Goal: Task Accomplishment & Management: Manage account settings

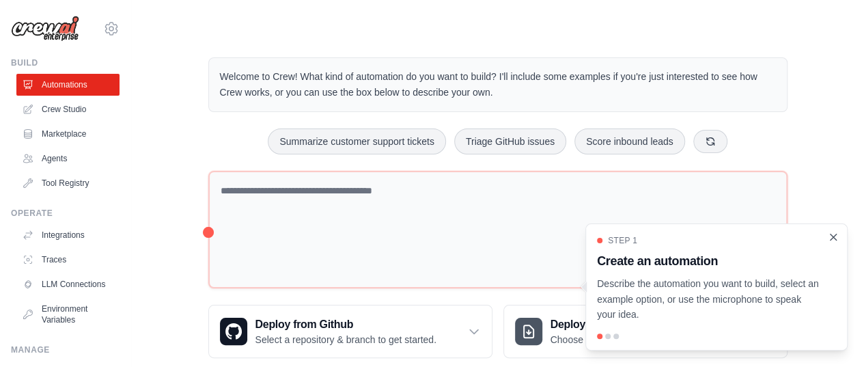
click at [831, 241] on icon "Close walkthrough" at bounding box center [833, 237] width 12 height 12
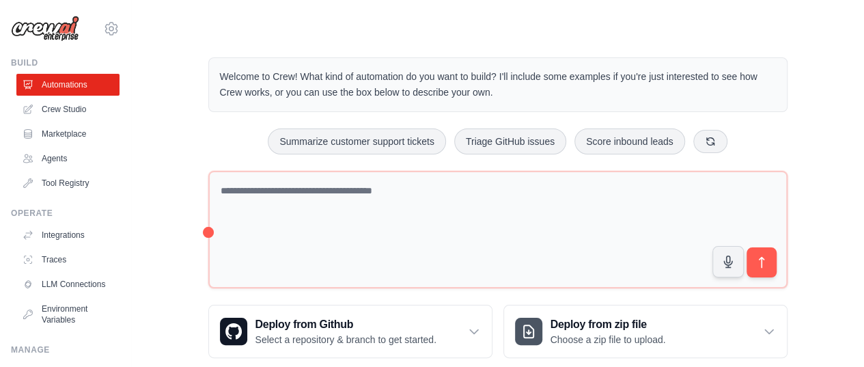
click at [807, 200] on div "Welcome to Crew! What kind of automation do you want to build? I'll include som…" at bounding box center [497, 208] width 689 height 344
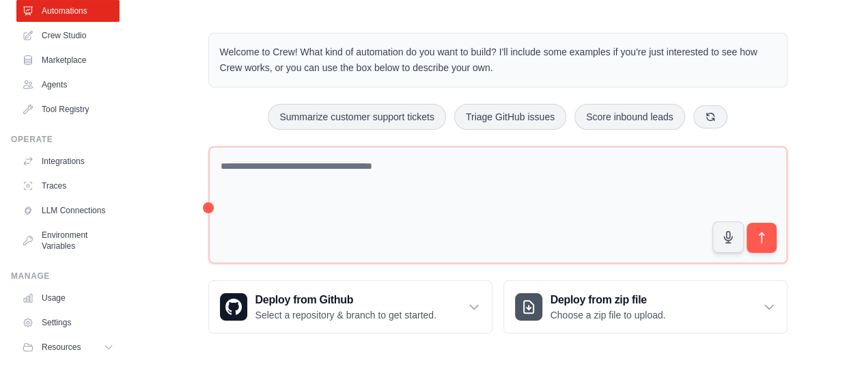
scroll to position [123, 0]
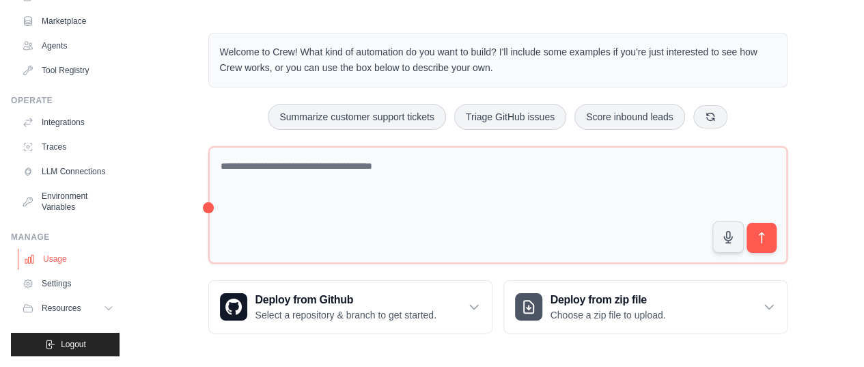
click at [55, 260] on link "Usage" at bounding box center [69, 259] width 103 height 22
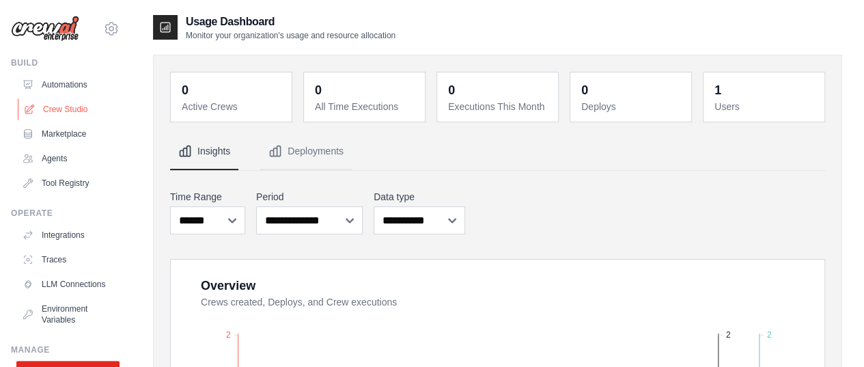
click at [53, 112] on link "Crew Studio" at bounding box center [69, 109] width 103 height 22
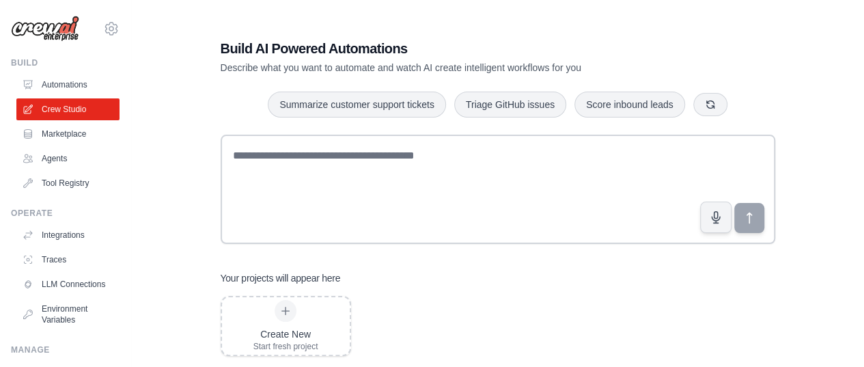
click at [191, 207] on div "Build AI Powered Automations Describe what you want to automate and watch AI cr…" at bounding box center [497, 197] width 689 height 367
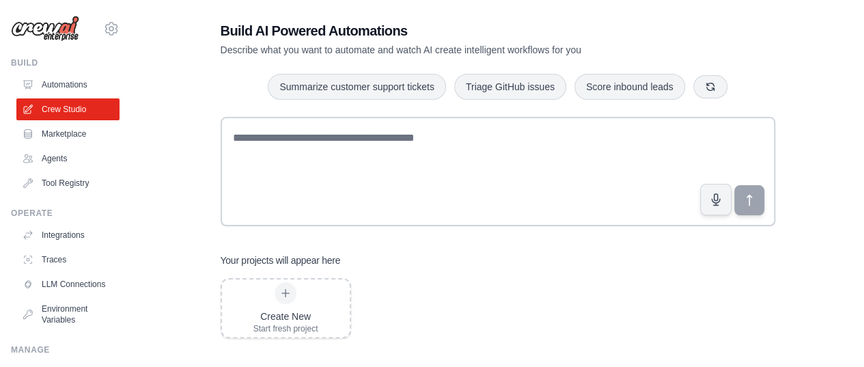
scroll to position [27, 0]
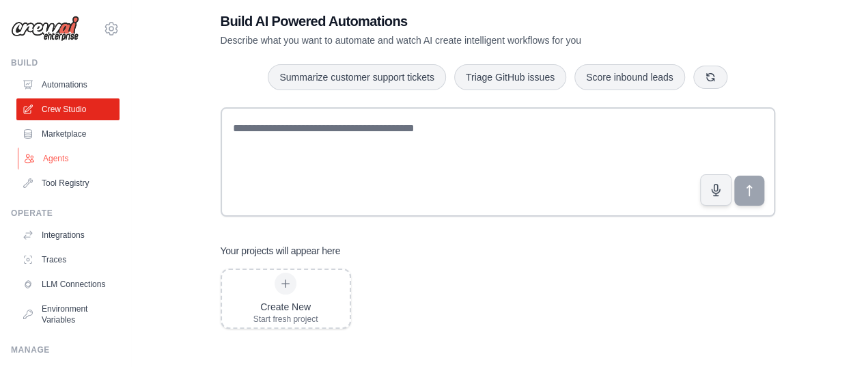
click at [53, 160] on link "Agents" at bounding box center [69, 159] width 103 height 22
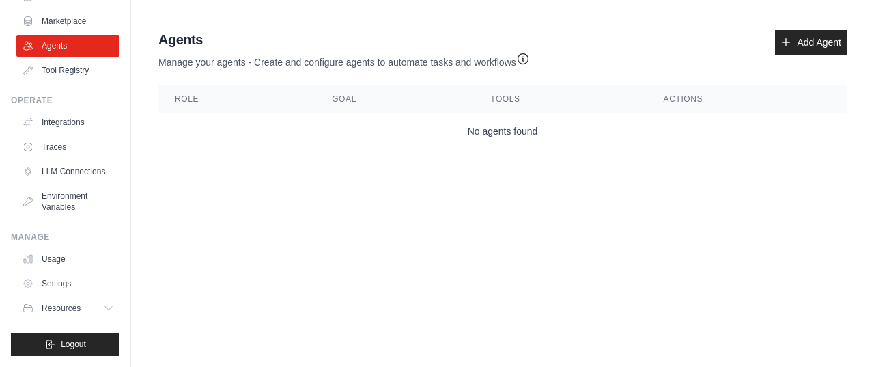
scroll to position [123, 0]
click at [105, 309] on icon at bounding box center [110, 308] width 11 height 11
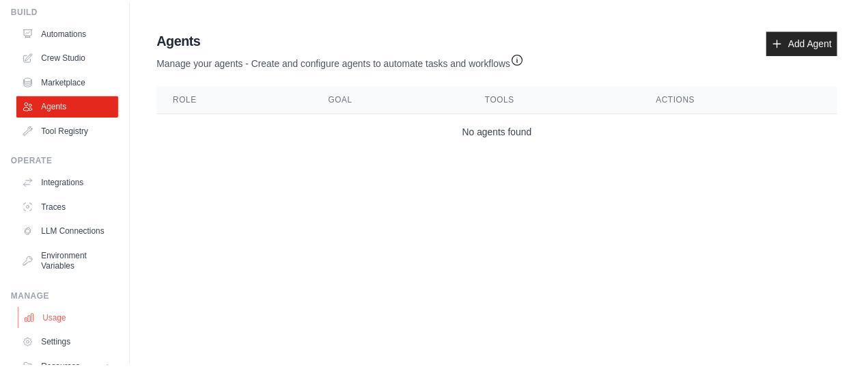
scroll to position [0, 0]
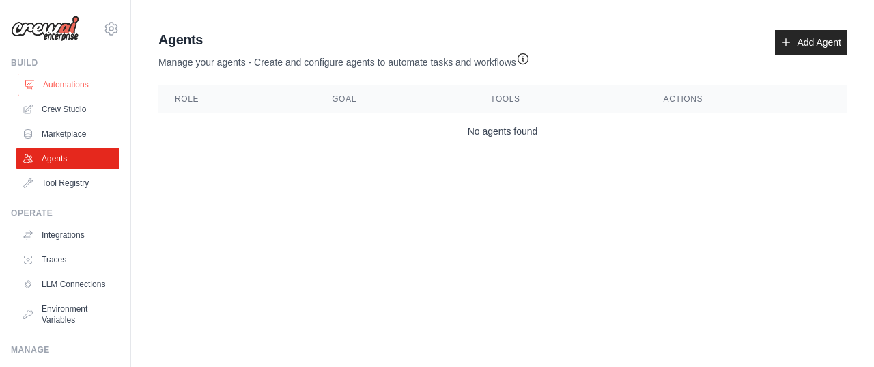
click at [51, 77] on link "Automations" at bounding box center [69, 85] width 103 height 22
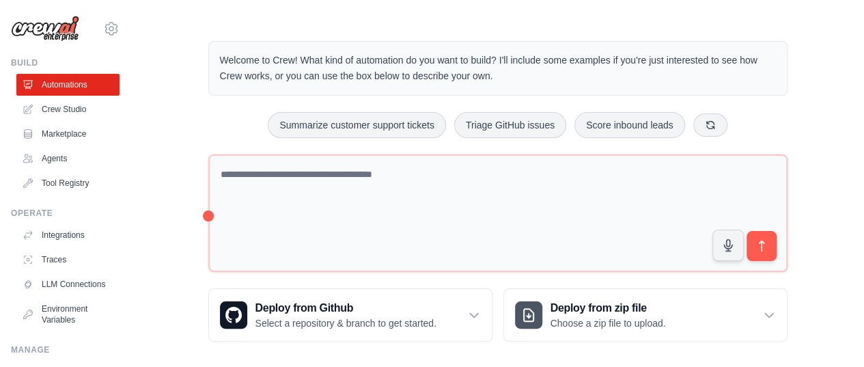
scroll to position [25, 0]
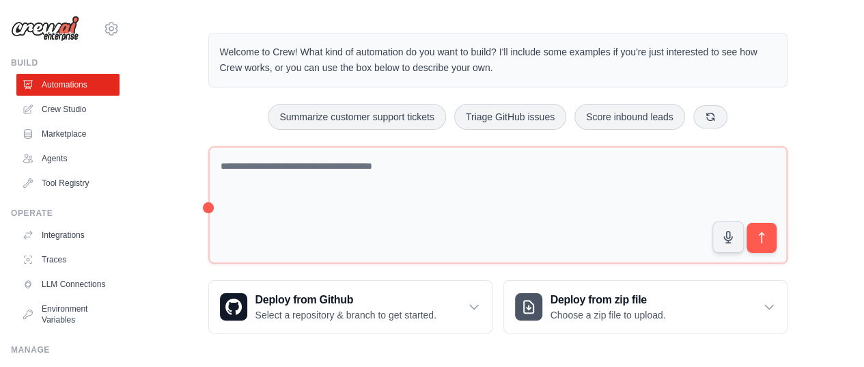
click at [163, 191] on div "Welcome to Crew! What kind of automation do you want to build? I'll include som…" at bounding box center [497, 183] width 689 height 344
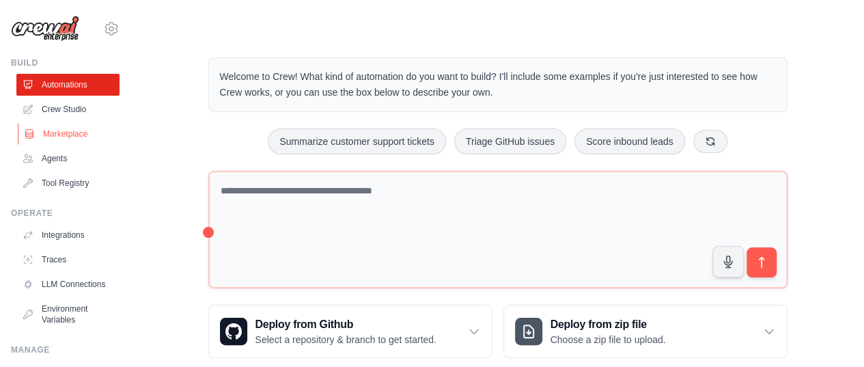
click at [59, 129] on link "Marketplace" at bounding box center [69, 134] width 103 height 22
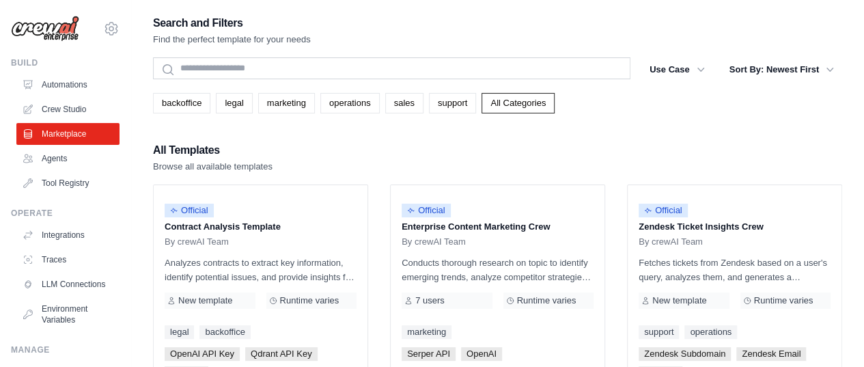
click at [482, 151] on div "All Templates Browse all available templates" at bounding box center [497, 157] width 689 height 33
drag, startPoint x: 518, startPoint y: 144, endPoint x: 542, endPoint y: 151, distance: 24.9
click at [520, 144] on div "All Templates Browse all available templates" at bounding box center [497, 157] width 689 height 33
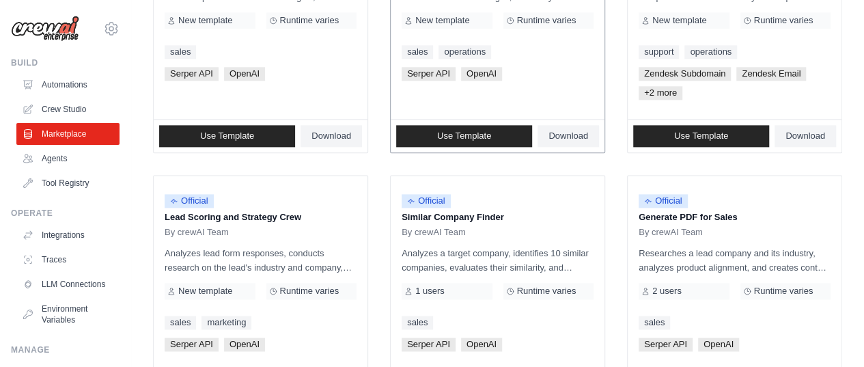
scroll to position [934, 0]
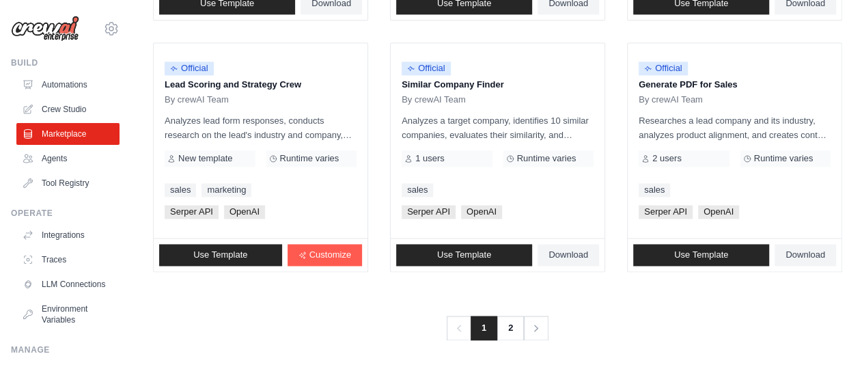
click at [214, 302] on div "Previous 1 2 Next" at bounding box center [497, 319] width 689 height 41
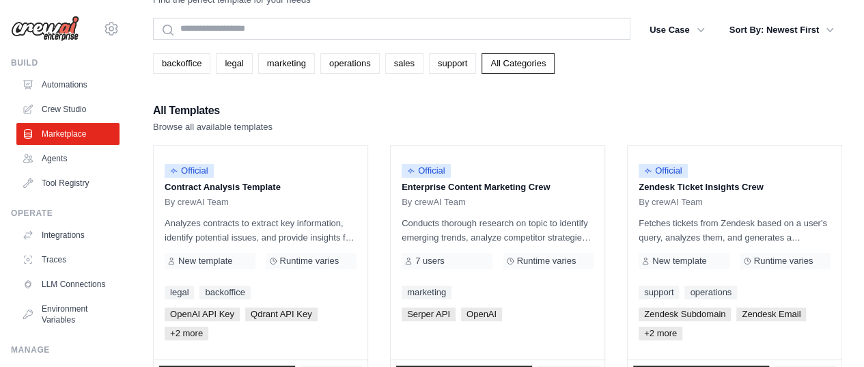
scroll to position [0, 0]
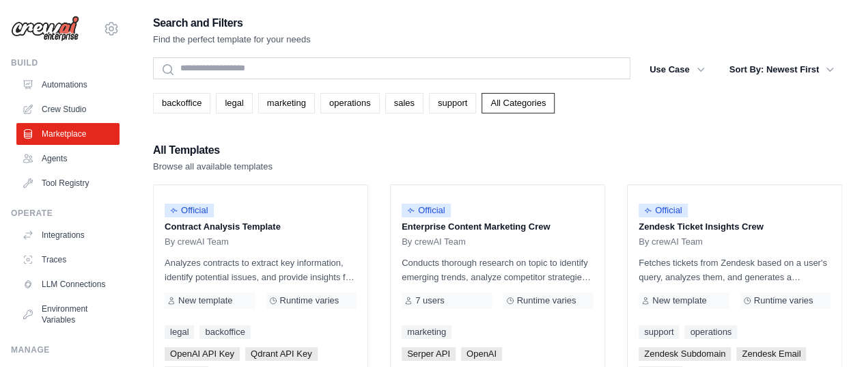
click at [55, 109] on link "Crew Studio" at bounding box center [69, 109] width 103 height 22
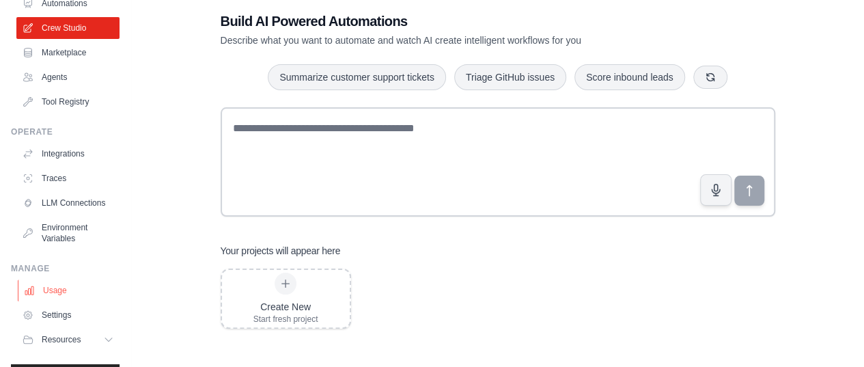
scroll to position [123, 0]
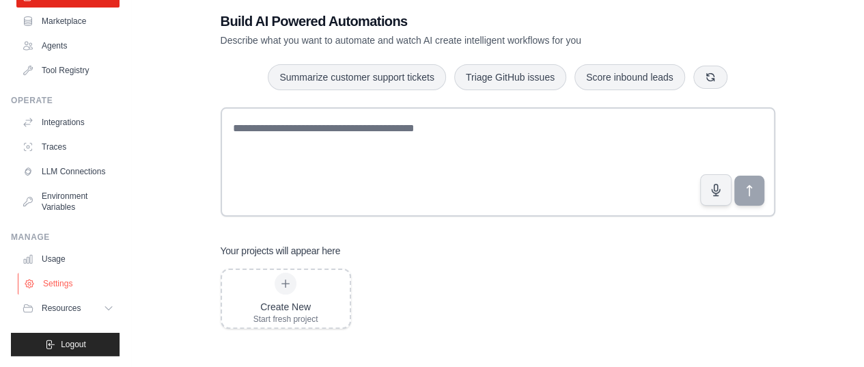
click at [51, 289] on link "Settings" at bounding box center [69, 284] width 103 height 22
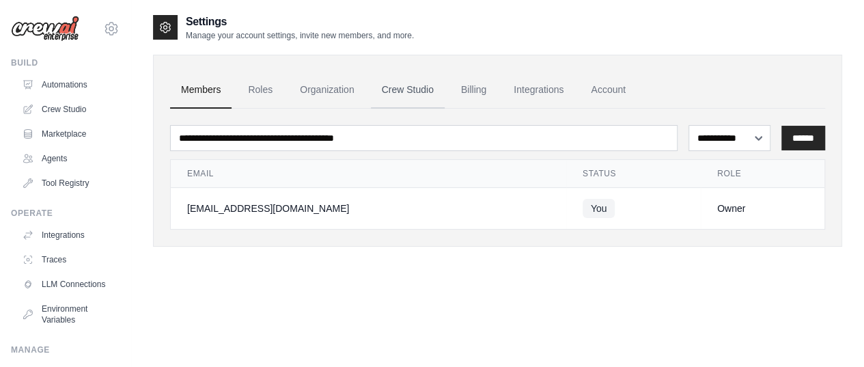
click at [410, 84] on link "Crew Studio" at bounding box center [408, 90] width 74 height 37
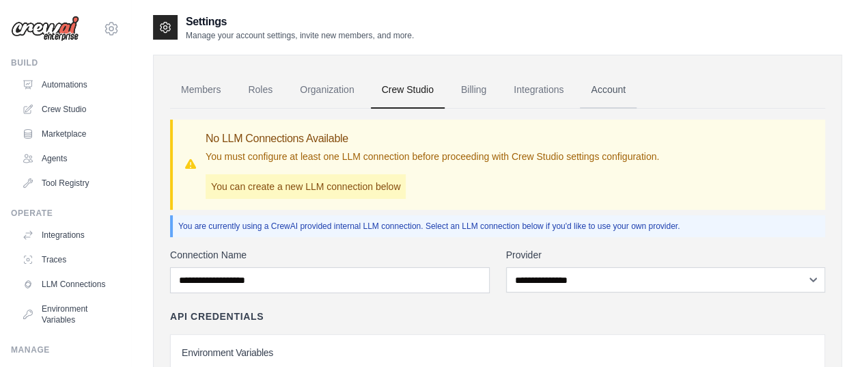
click at [601, 91] on link "Account" at bounding box center [608, 90] width 57 height 37
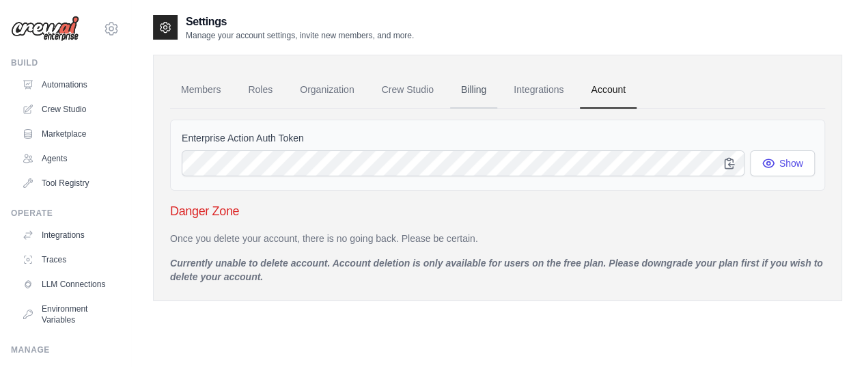
click at [465, 87] on link "Billing" at bounding box center [473, 90] width 47 height 37
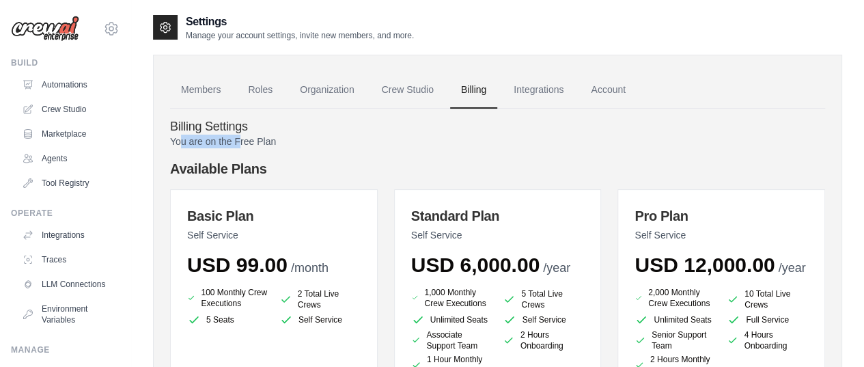
drag, startPoint x: 178, startPoint y: 141, endPoint x: 249, endPoint y: 140, distance: 70.4
click at [249, 140] on p "You are on the Free Plan" at bounding box center [497, 142] width 655 height 14
click at [260, 138] on p "You are on the Free Plan" at bounding box center [497, 142] width 655 height 14
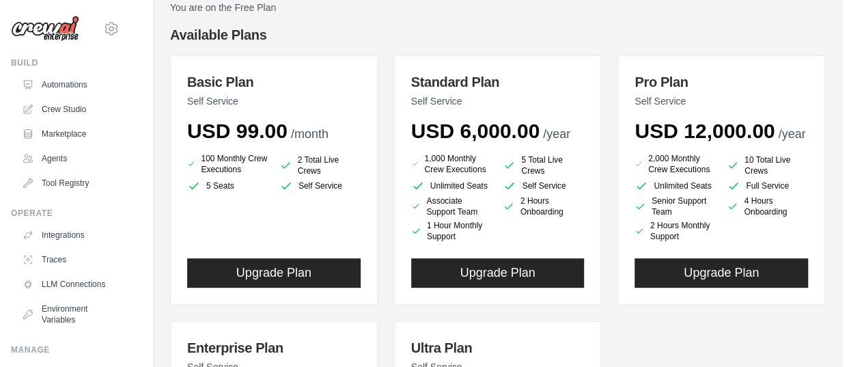
scroll to position [137, 0]
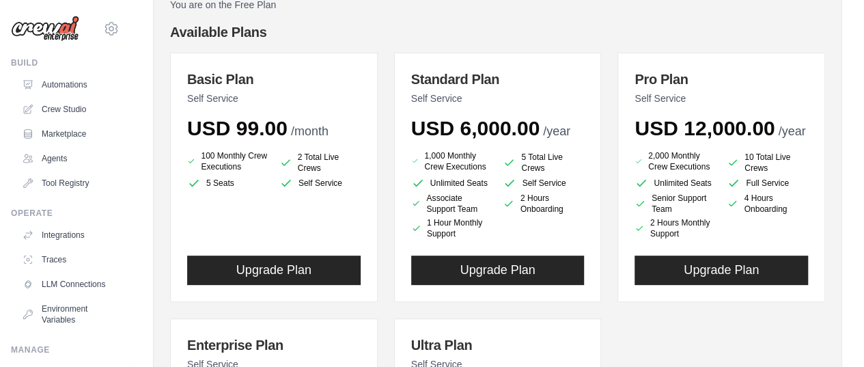
click at [387, 182] on div "Basic Plan Self Service USD 99.00 /month 100 Monthly Crew Executions 2 Total Li…" at bounding box center [497, 320] width 655 height 534
click at [383, 178] on div "Basic Plan Self Service USD 99.00 /month 100 Monthly Crew Executions 2 Total Li…" at bounding box center [497, 320] width 655 height 534
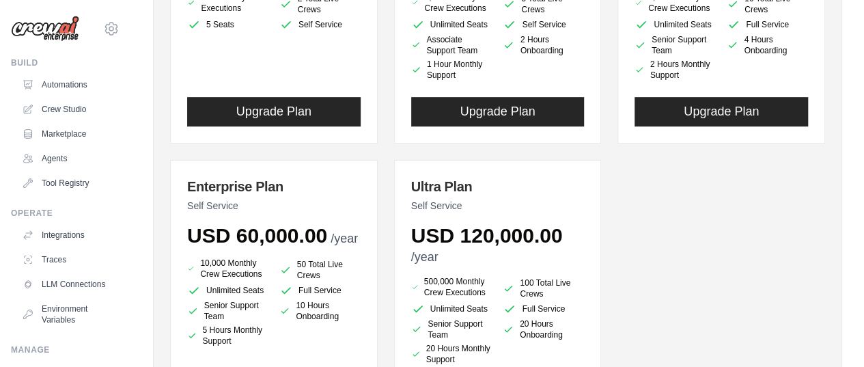
scroll to position [342, 0]
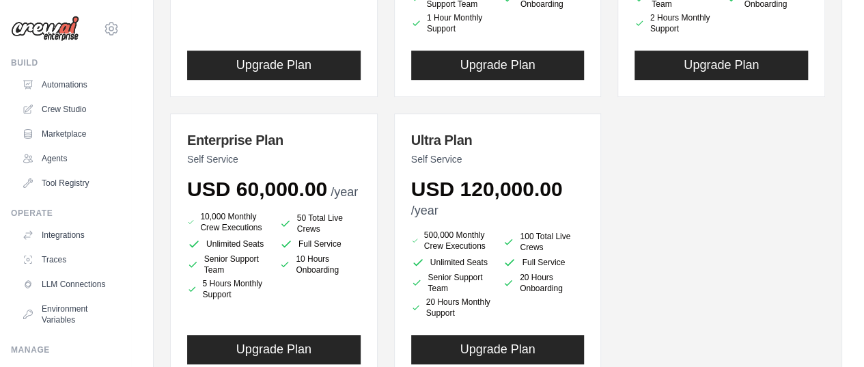
click at [385, 187] on div "Basic Plan Self Service USD 99.00 /month 100 Monthly Crew Executions 2 Total Li…" at bounding box center [497, 115] width 655 height 534
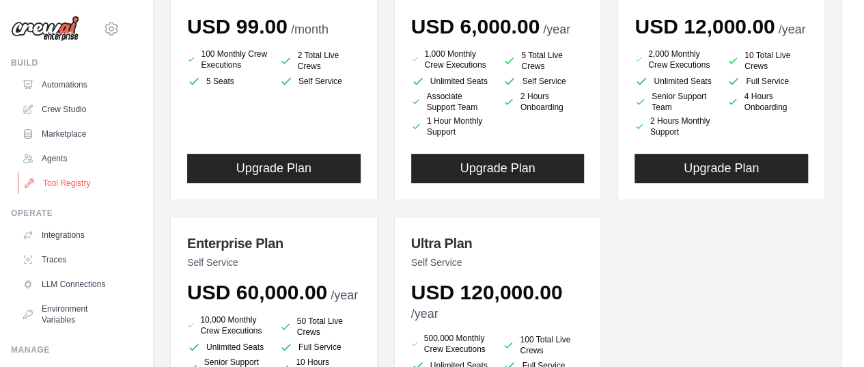
scroll to position [231, 0]
